Goal: Find specific page/section: Find specific page/section

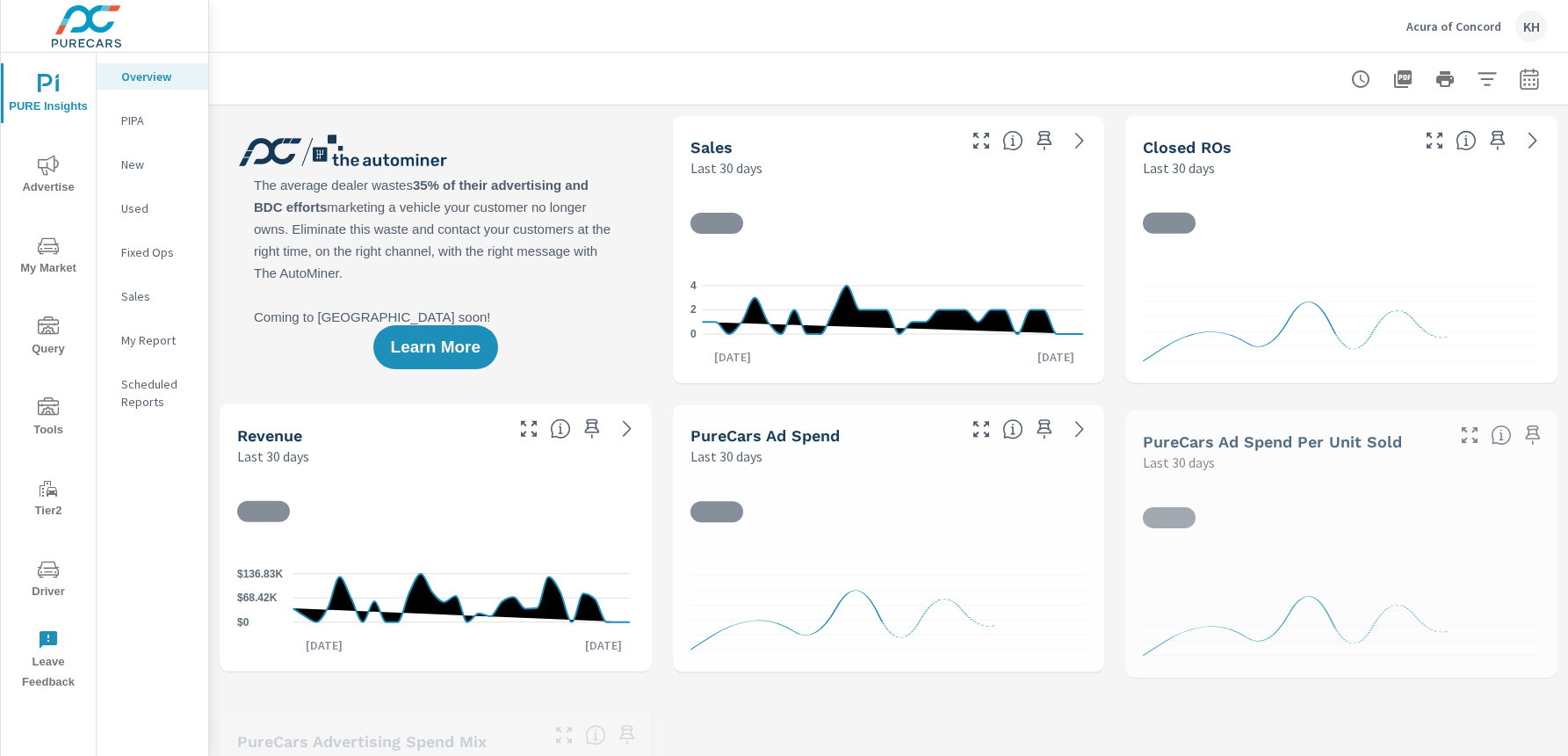
click at [48, 581] on span "Driver" at bounding box center [48, 581] width 84 height 43
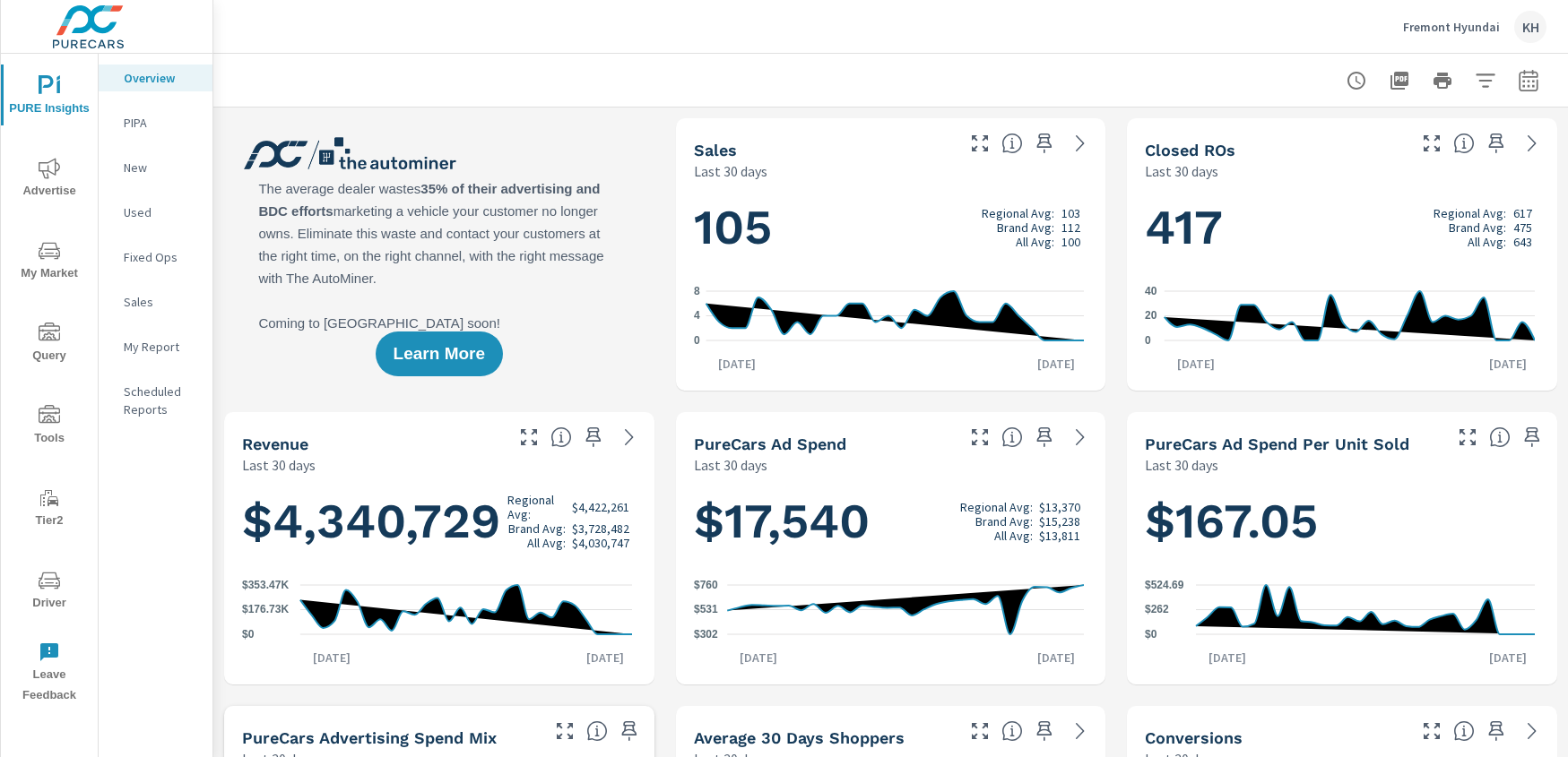
click at [51, 589] on icon "nav menu" at bounding box center [49, 580] width 21 height 21
